Goal: Transaction & Acquisition: Download file/media

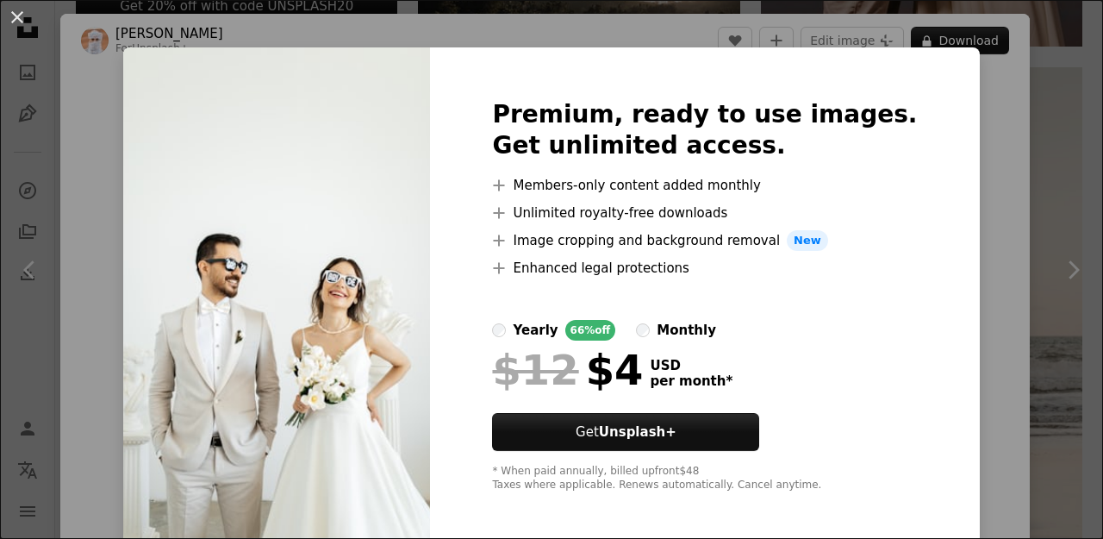
scroll to position [15, 0]
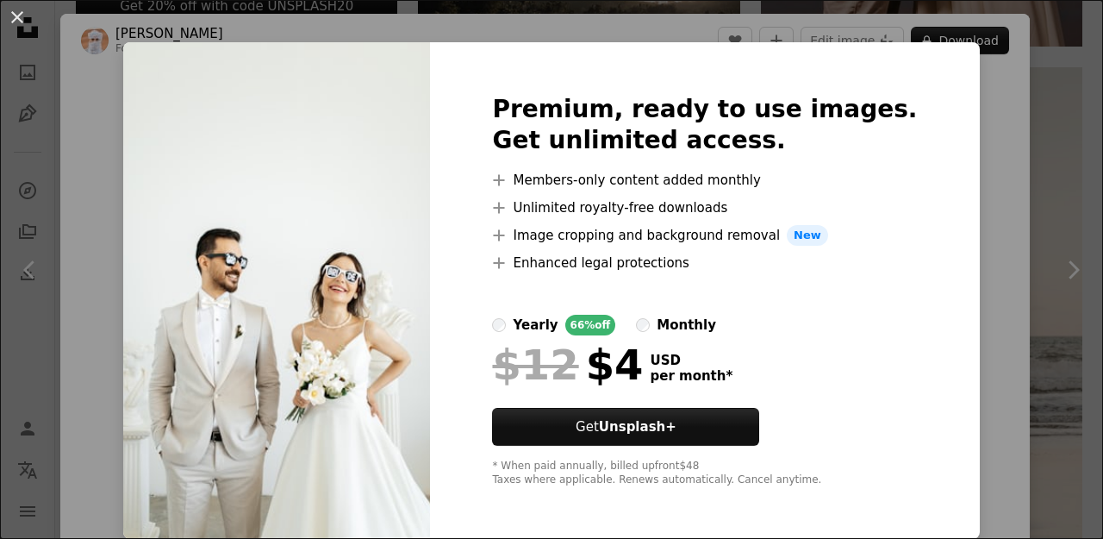
click at [992, 241] on div "An X shape Premium, ready to use images. Get unlimited access. A plus sign Memb…" at bounding box center [551, 269] width 1103 height 539
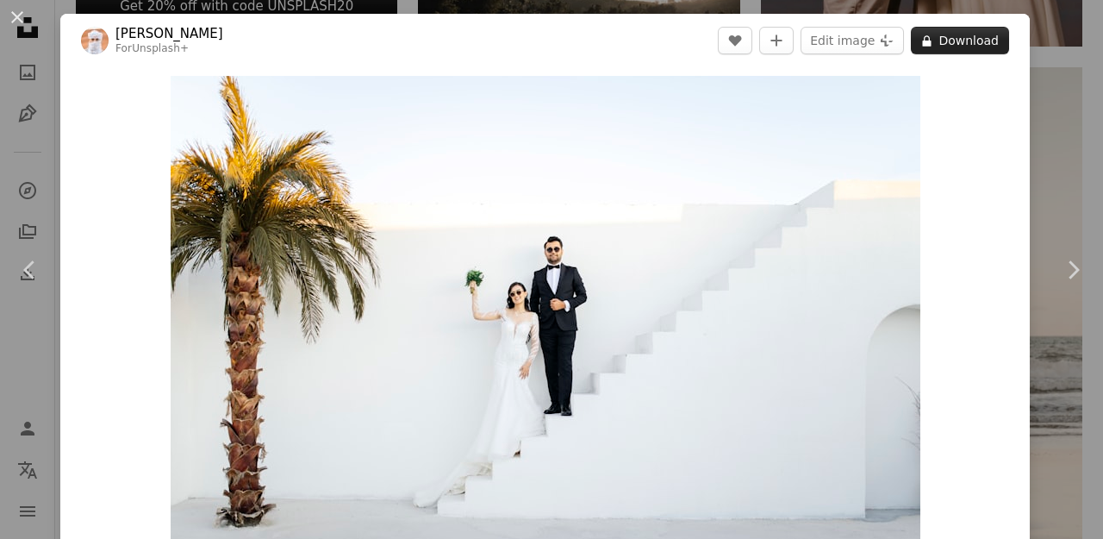
click at [939, 41] on button "A lock Download" at bounding box center [960, 41] width 98 height 28
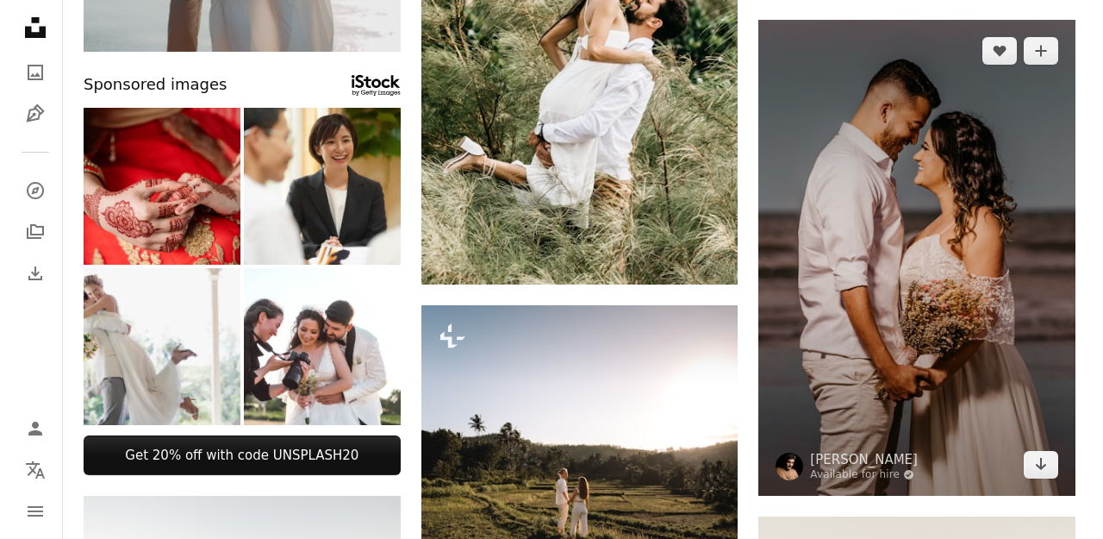
scroll to position [689, 0]
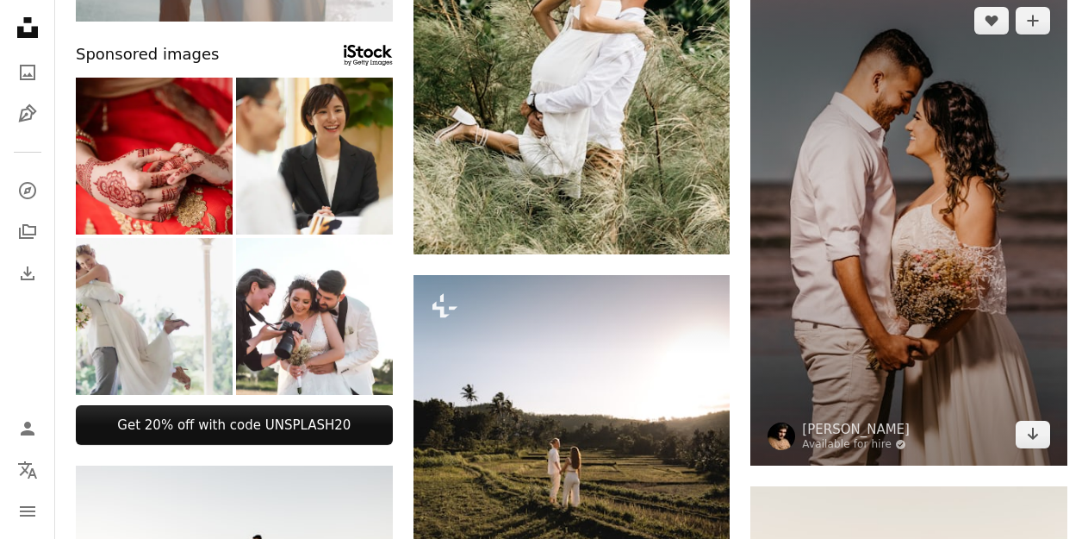
click at [961, 301] on img at bounding box center [909, 227] width 317 height 475
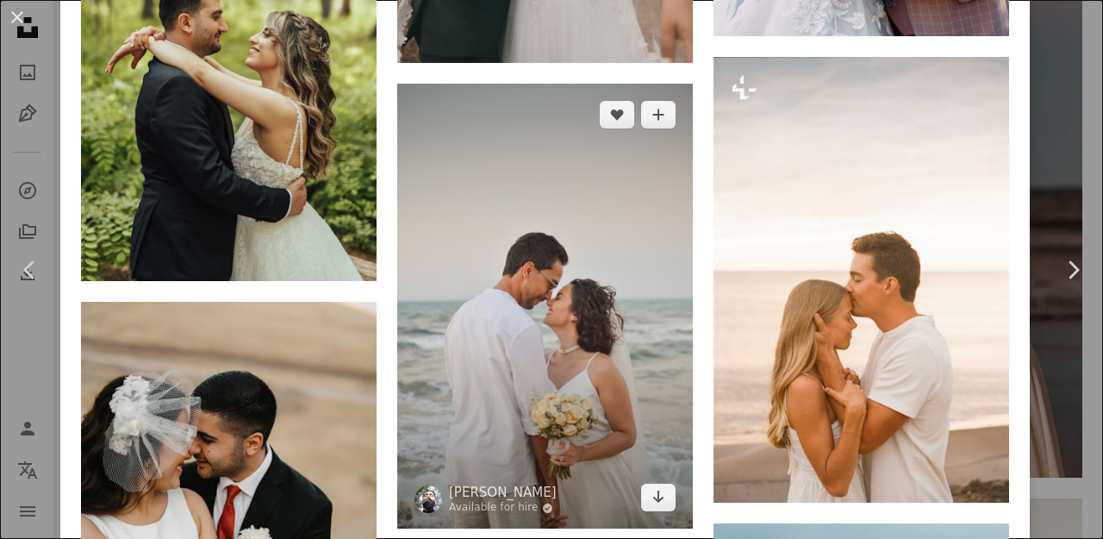
scroll to position [3878, 0]
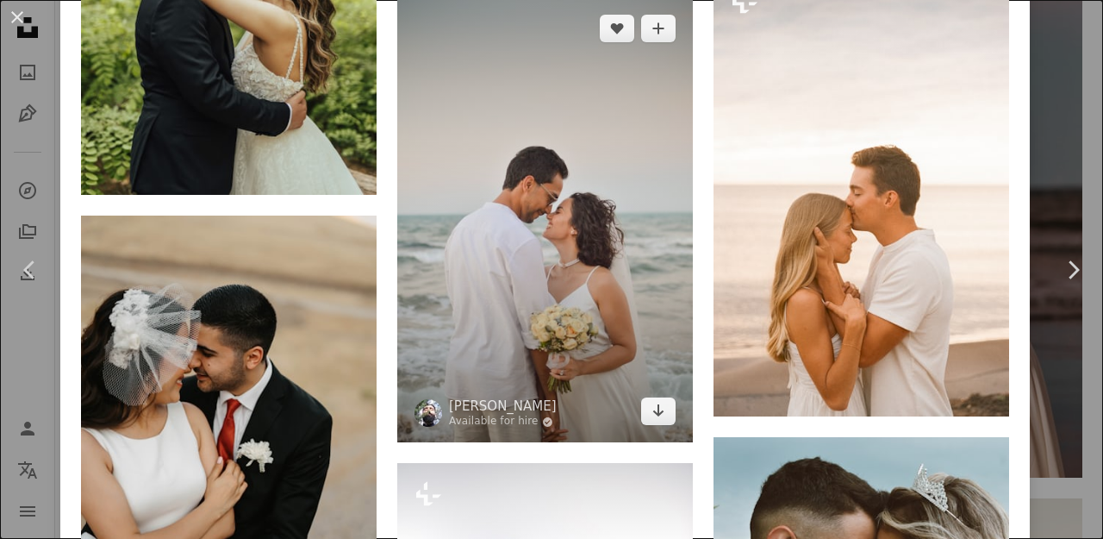
click at [648, 327] on img at bounding box center [545, 219] width 296 height 445
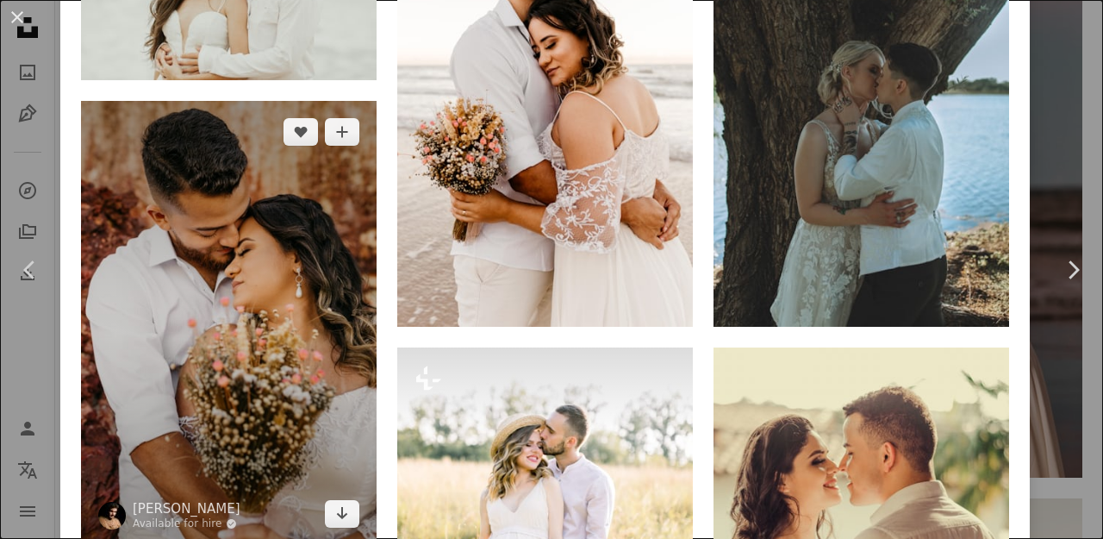
scroll to position [1896, 0]
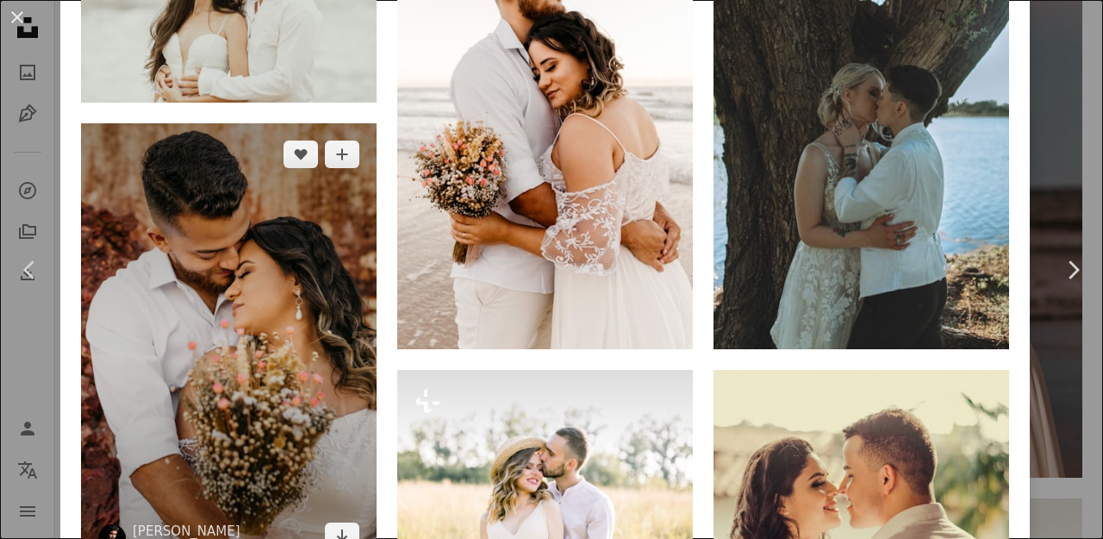
click at [352, 279] on img at bounding box center [229, 344] width 296 height 443
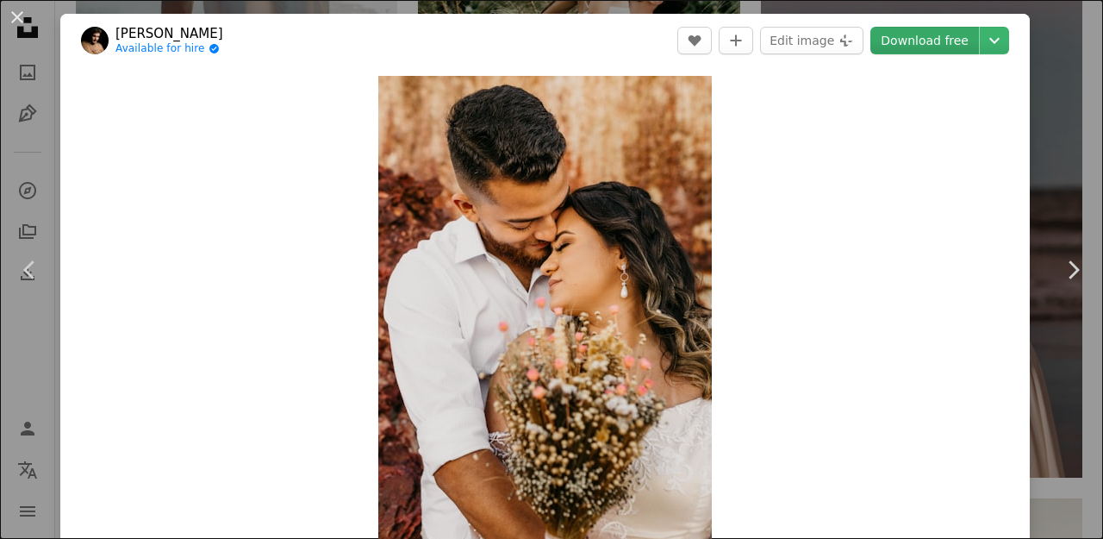
click at [924, 53] on link "Download free" at bounding box center [924, 41] width 109 height 28
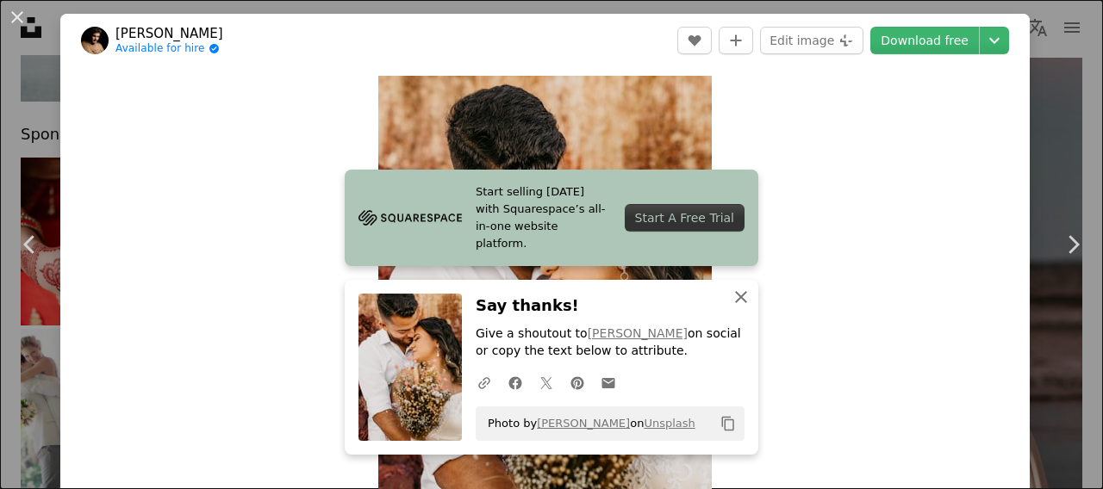
click at [739, 300] on icon "button" at bounding box center [741, 297] width 12 height 12
